Goal: Information Seeking & Learning: Learn about a topic

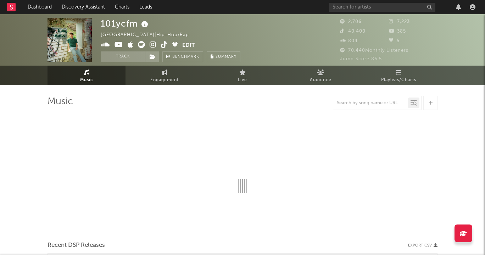
select select "1w"
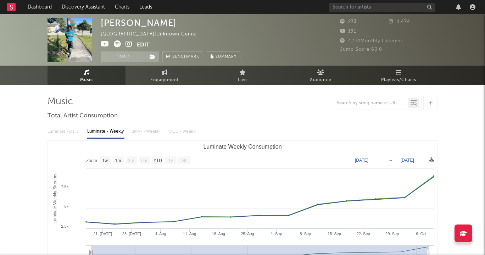
click at [62, 134] on div "Luminate - Daily Luminate - Weekly BMAT - Weekly OCC - Weekly" at bounding box center [242, 131] width 390 height 12
click at [105, 161] on text "1w" at bounding box center [105, 160] width 6 height 5
select select "1w"
type input "[DATE]"
